Goal: Navigation & Orientation: Find specific page/section

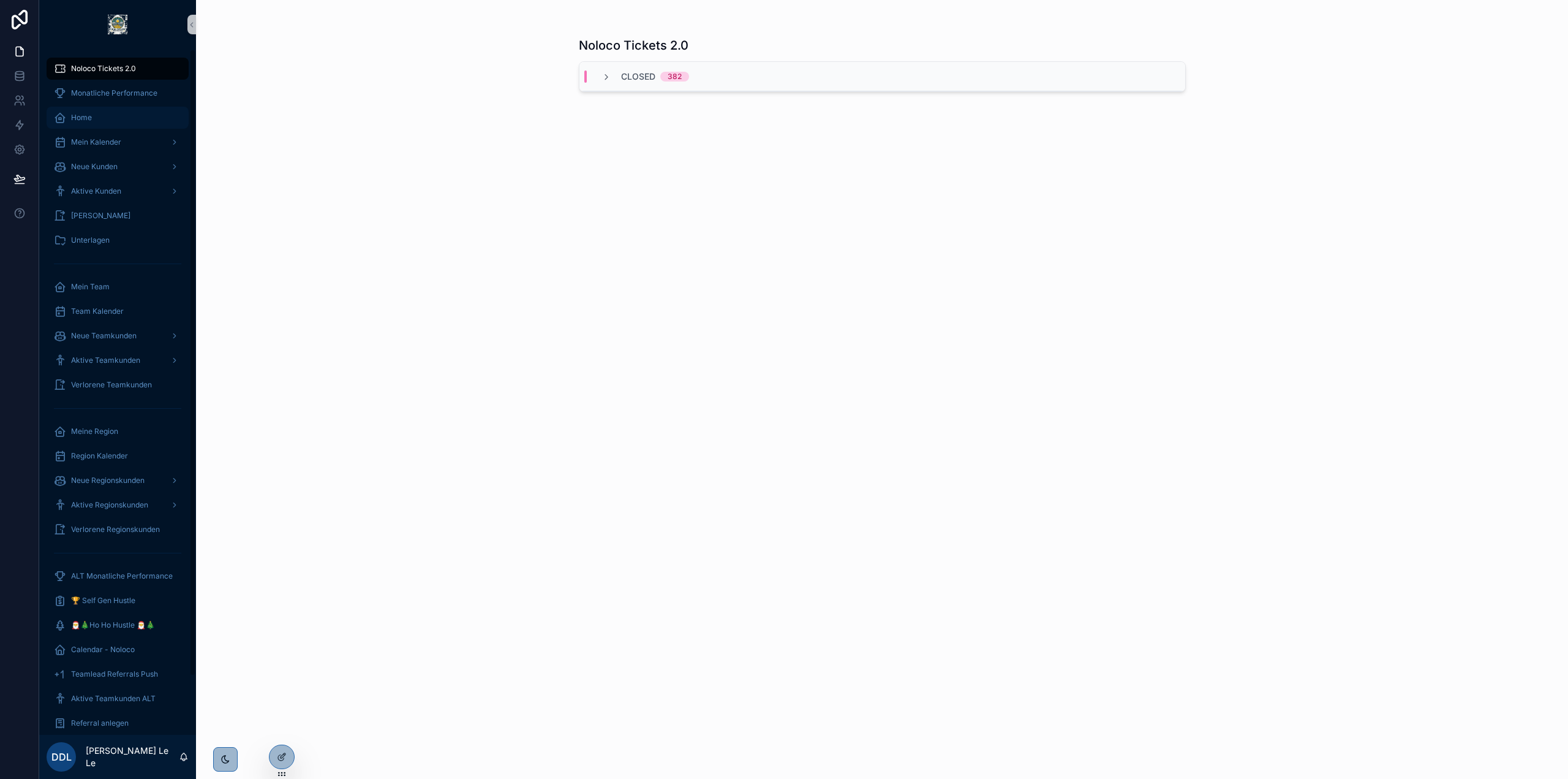
click at [112, 107] on link "Home" at bounding box center [118, 118] width 142 height 22
click at [116, 94] on span "Monatliche Performance" at bounding box center [114, 93] width 86 height 10
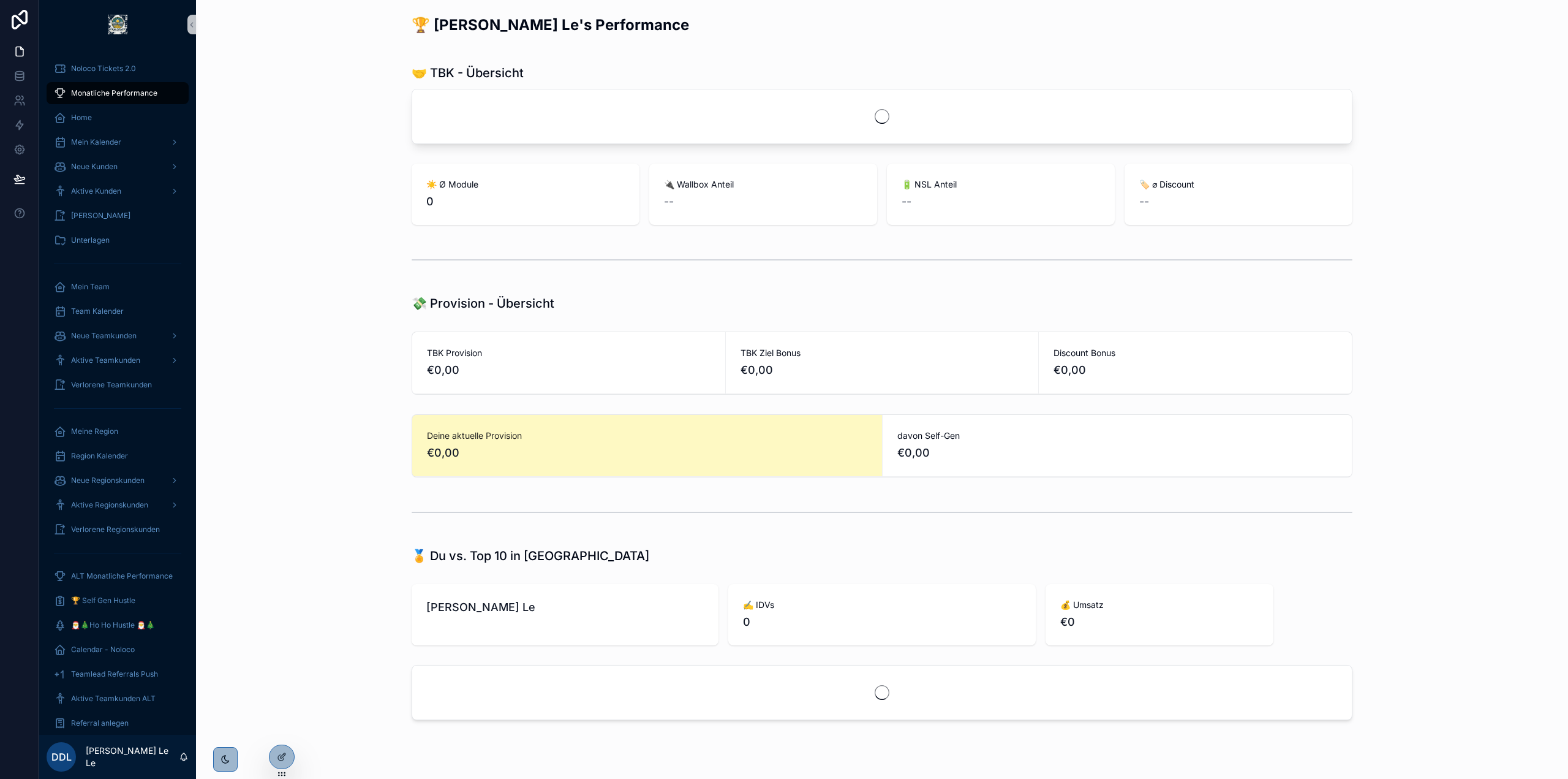
click at [120, 104] on link "Monatliche Performance" at bounding box center [118, 93] width 142 height 22
click at [120, 110] on div "Home" at bounding box center [117, 117] width 127 height 20
